Goal: Task Accomplishment & Management: Use online tool/utility

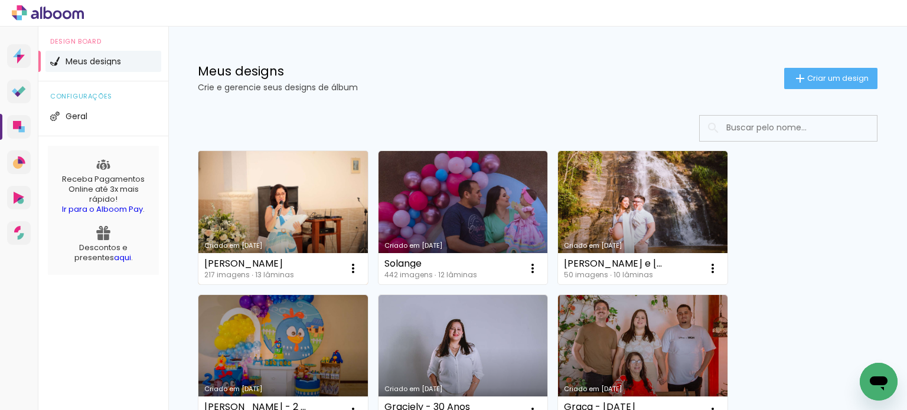
click at [306, 189] on link "Criado em [DATE]" at bounding box center [282, 217] width 169 height 133
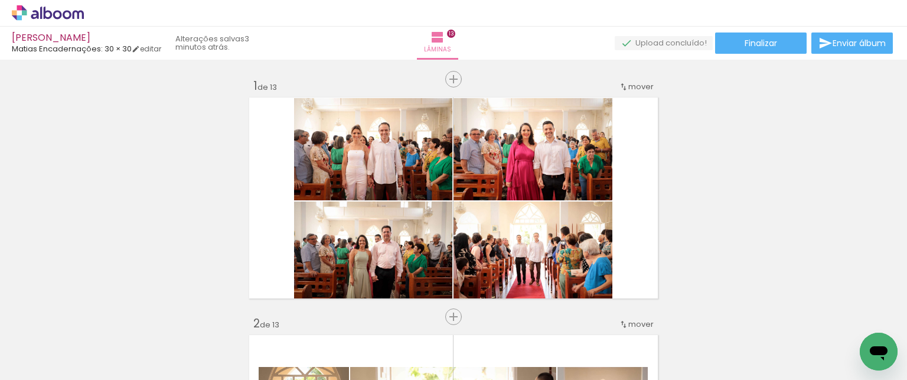
scroll to position [814, 0]
